Goal: Information Seeking & Learning: Learn about a topic

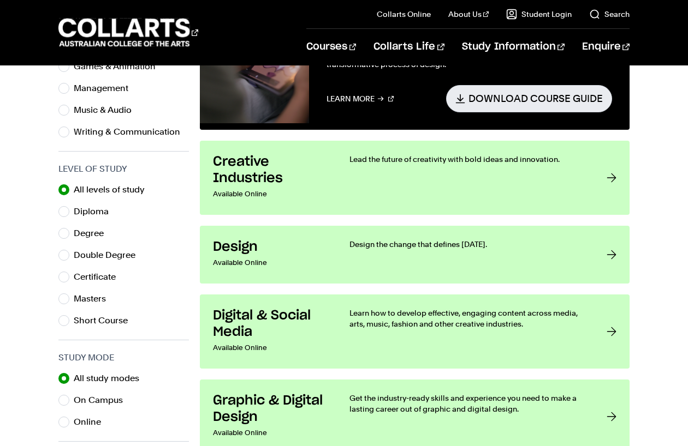
scroll to position [474, 0]
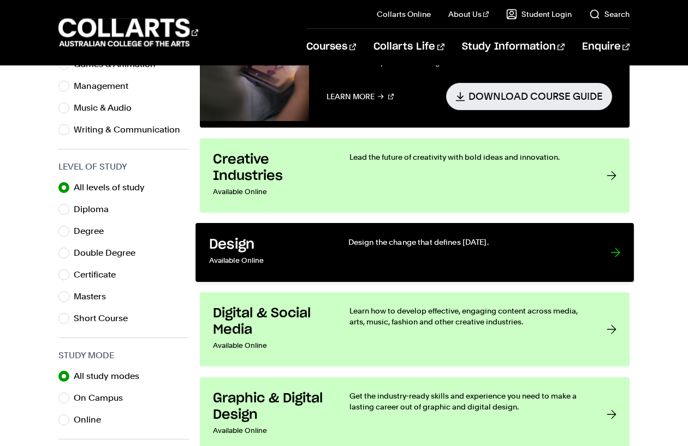
click at [616, 253] on div at bounding box center [615, 252] width 10 height 32
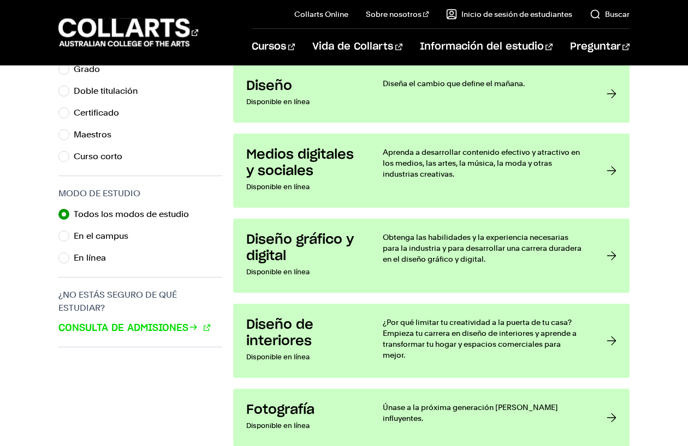
scroll to position [674, 0]
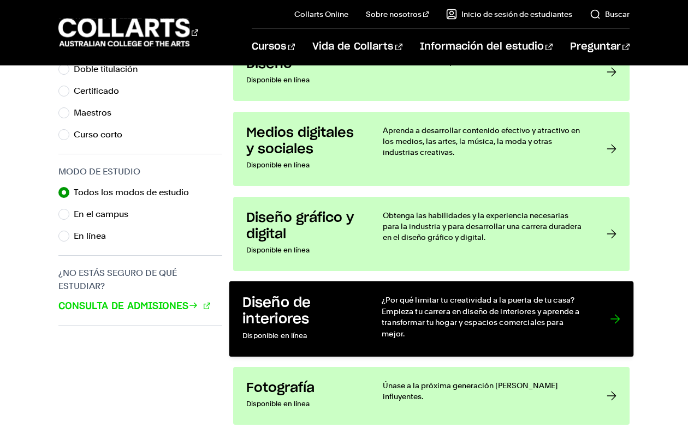
click at [612, 311] on div at bounding box center [615, 319] width 10 height 49
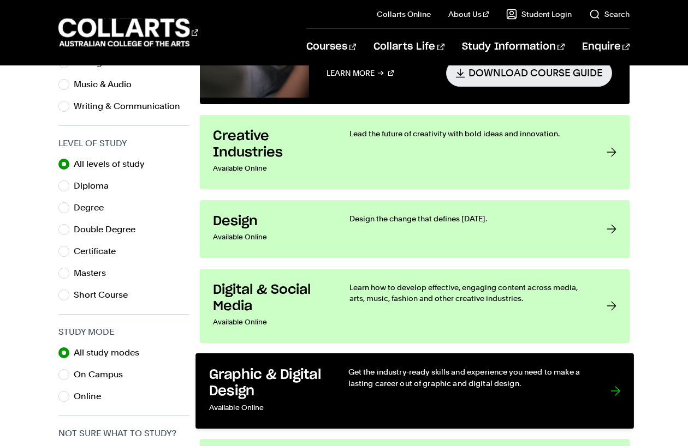
scroll to position [487, 0]
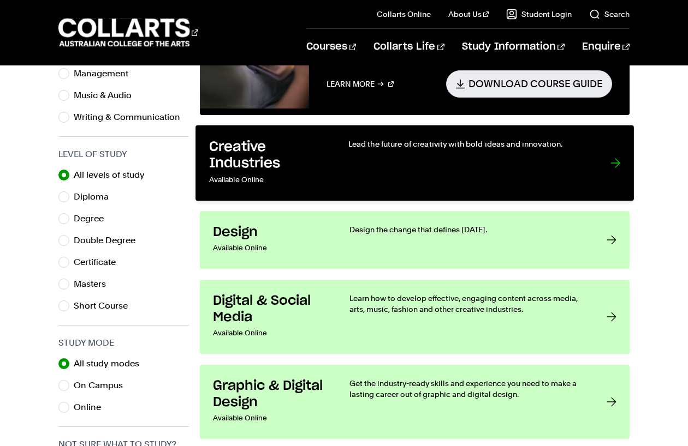
click at [289, 163] on h3 "Creative Industries" at bounding box center [267, 155] width 117 height 33
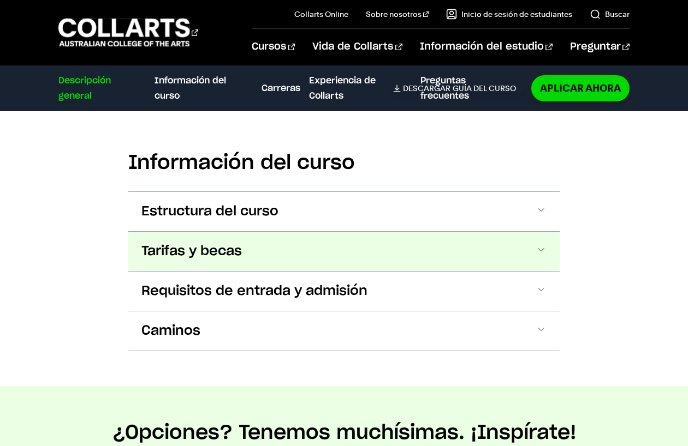
scroll to position [787, 0]
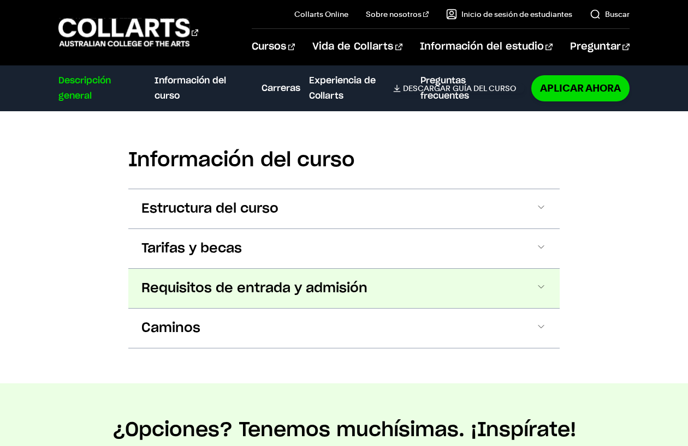
click at [311, 289] on font "Requisitos de entrada y admisión" at bounding box center [254, 288] width 226 height 13
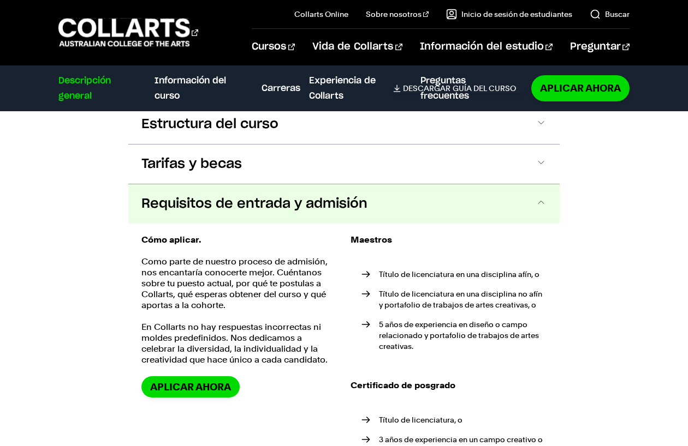
scroll to position [878, 0]
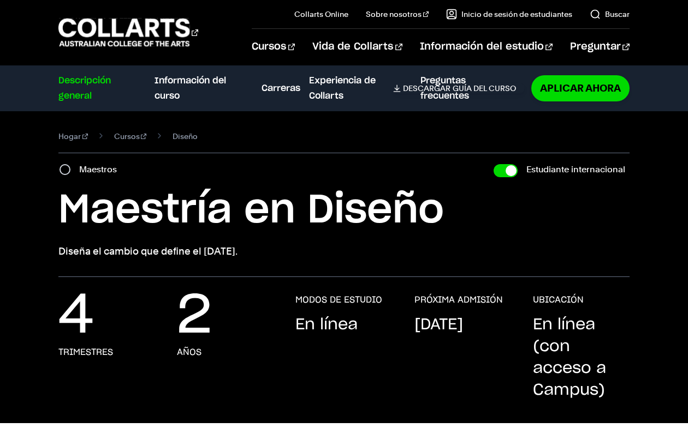
scroll to position [25, 0]
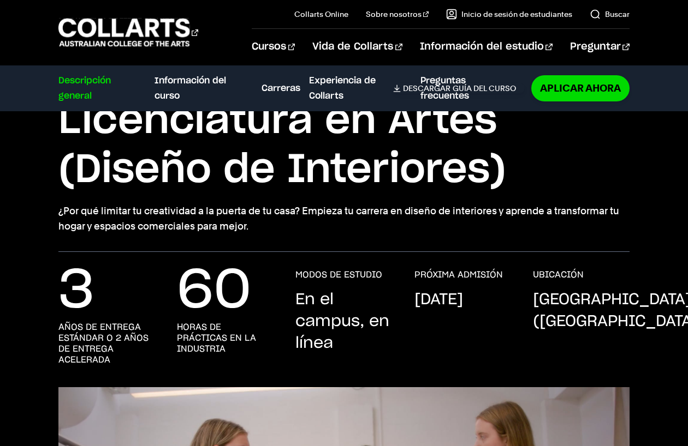
scroll to position [91, 0]
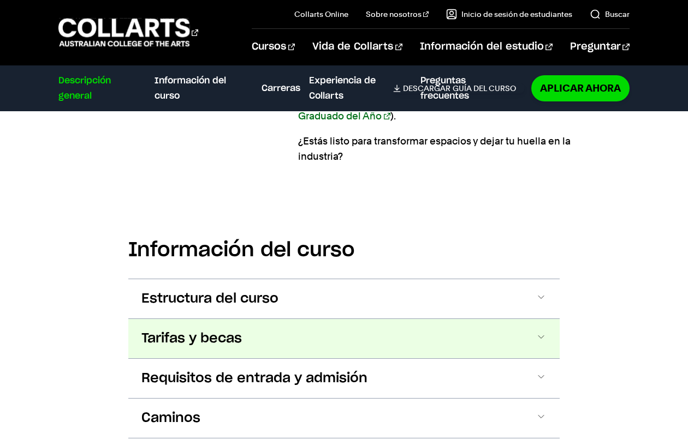
click at [431, 323] on button "Tarifas y becas" at bounding box center [343, 338] width 431 height 39
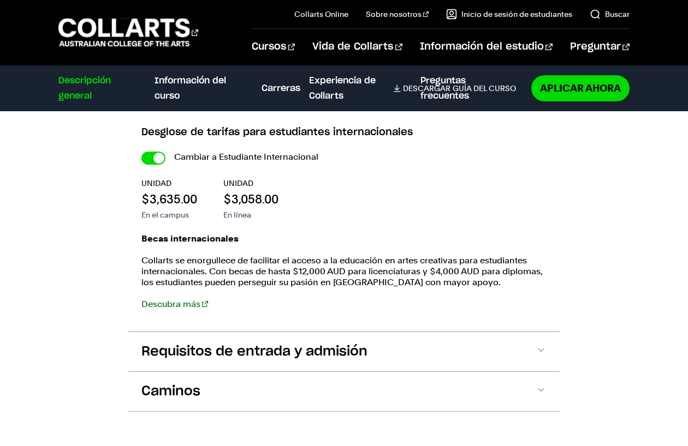
scroll to position [1565, 0]
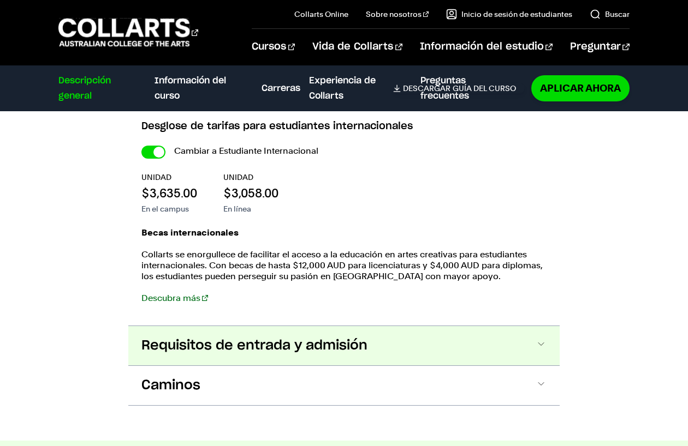
click at [428, 327] on button "Requisitos de entrada y admisión" at bounding box center [343, 345] width 431 height 39
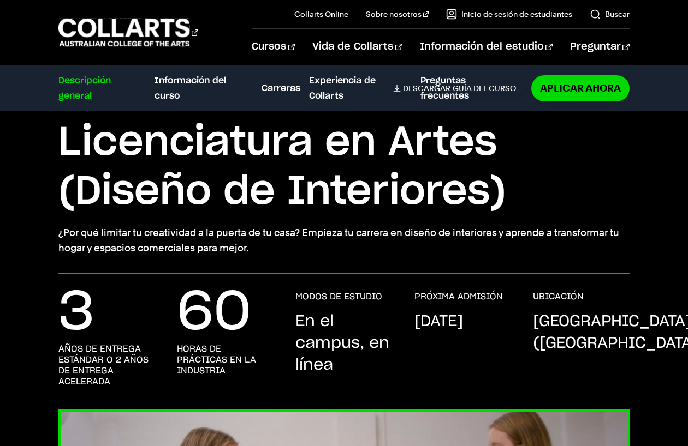
scroll to position [64, 0]
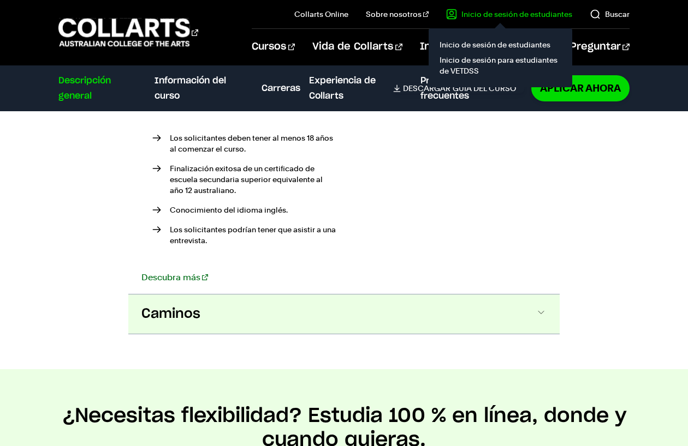
click at [412, 299] on button "Caminos" at bounding box center [343, 314] width 431 height 39
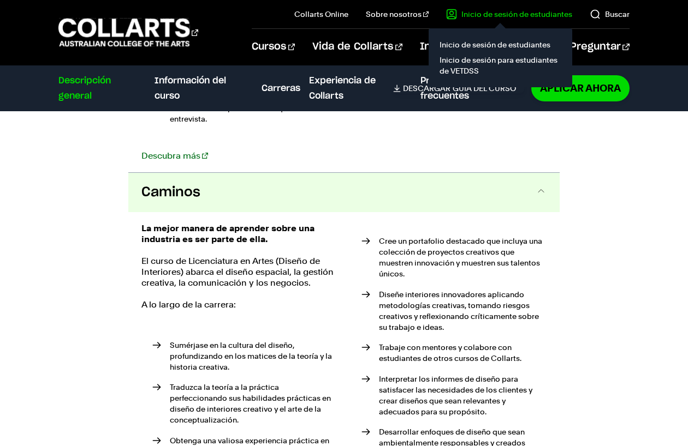
scroll to position [2069, 0]
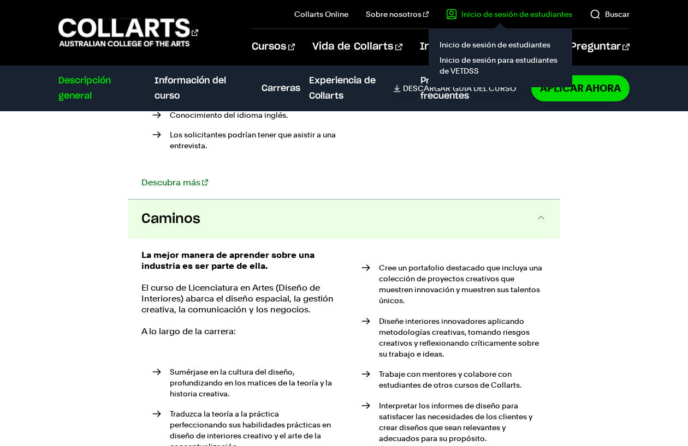
click at [425, 206] on button "Caminos" at bounding box center [343, 219] width 431 height 39
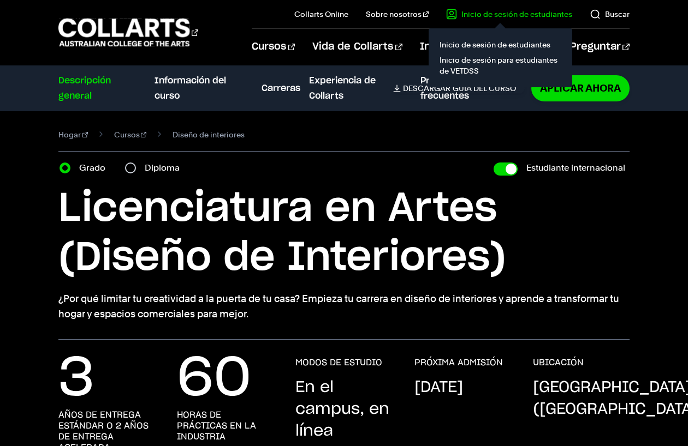
scroll to position [0, 0]
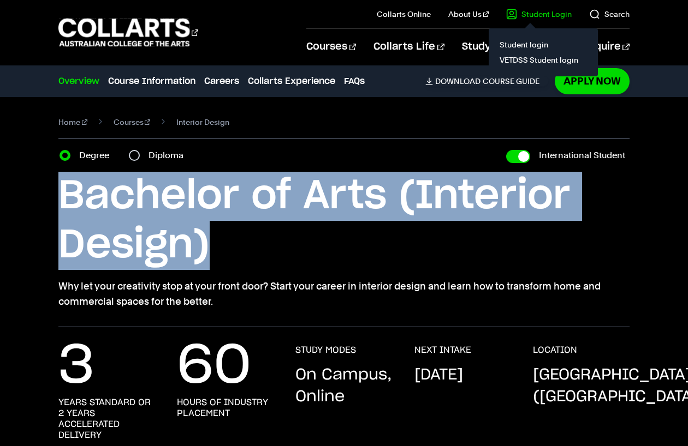
drag, startPoint x: 60, startPoint y: 186, endPoint x: 231, endPoint y: 251, distance: 183.3
click at [231, 251] on h1 "Bachelor of Arts (Interior Design)" at bounding box center [343, 221] width 571 height 98
copy h1 "Bachelor of Arts (Interior Design)"
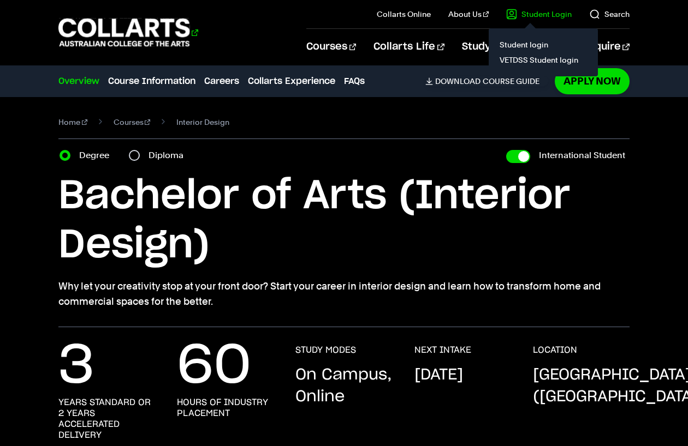
drag, startPoint x: 207, startPoint y: 29, endPoint x: 68, endPoint y: 28, distance: 139.2
click at [69, 28] on div "Courses" at bounding box center [173, 32] width 231 height 31
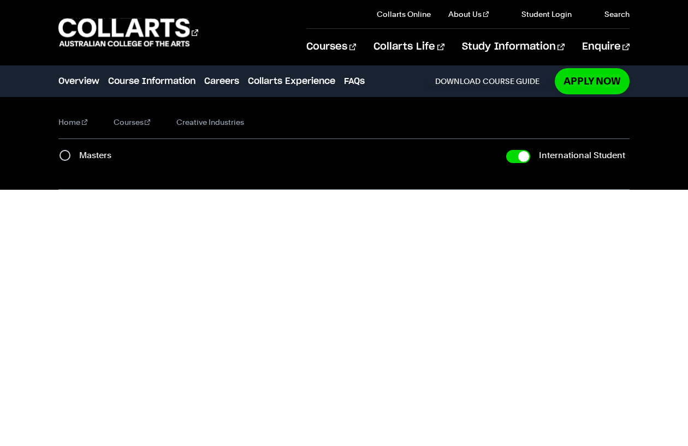
checkbox input "true"
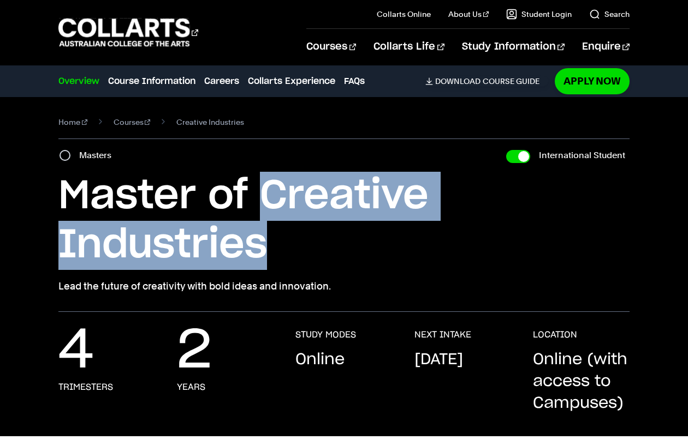
drag, startPoint x: 285, startPoint y: 254, endPoint x: 267, endPoint y: 203, distance: 53.9
click at [267, 203] on h1 "Master of Creative Industries" at bounding box center [343, 221] width 571 height 98
copy h1 "Creative Industries"
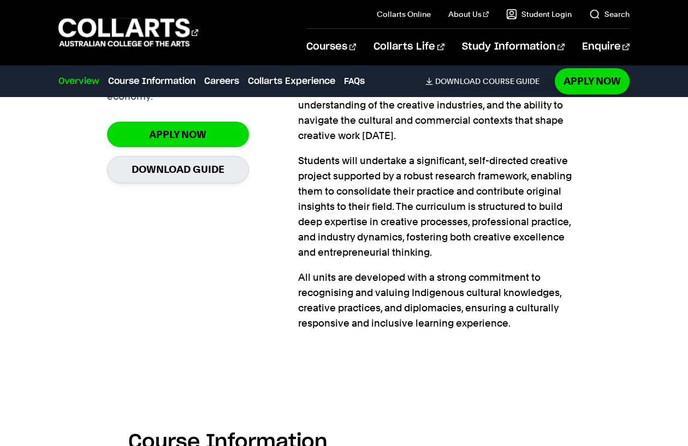
scroll to position [483, 0]
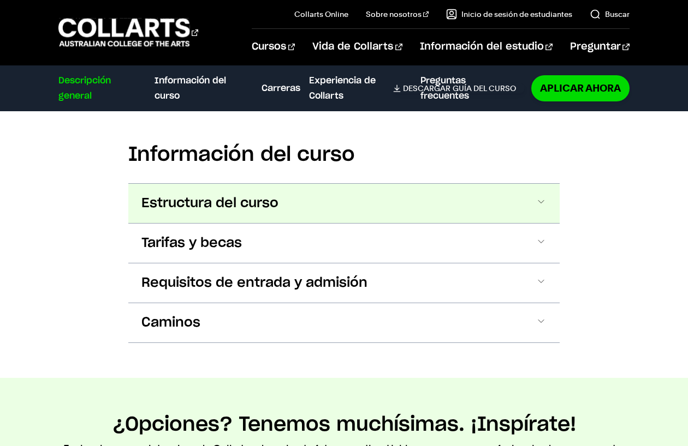
click at [544, 205] on span at bounding box center [540, 203] width 11 height 14
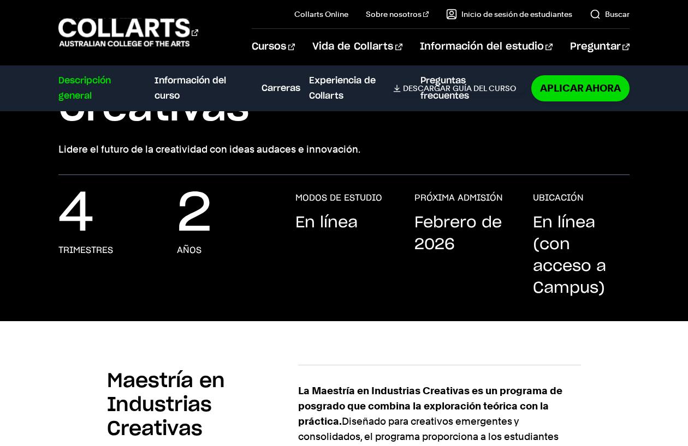
scroll to position [0, 0]
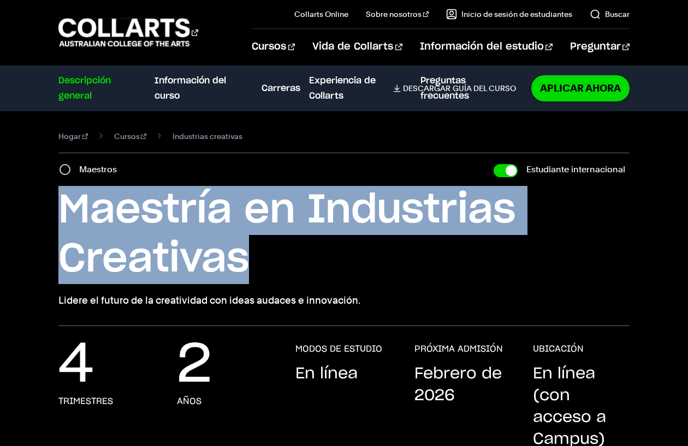
drag, startPoint x: 257, startPoint y: 252, endPoint x: 69, endPoint y: 216, distance: 191.6
click at [69, 216] on h1 "Maestría en Industrias Creativas" at bounding box center [343, 235] width 571 height 98
copy font "Maestría en Industrias Creativas"
